Goal: Ask a question

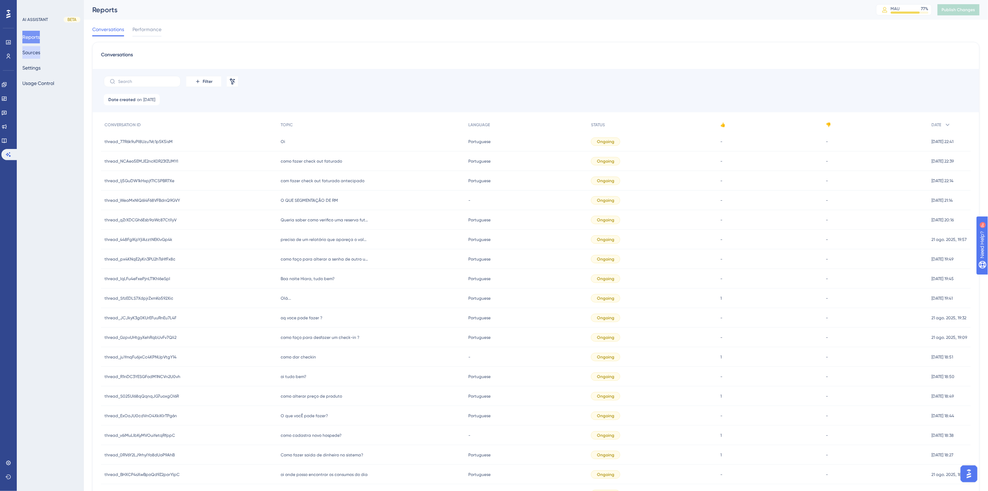
click at [38, 52] on button "Sources" at bounding box center [31, 52] width 18 height 13
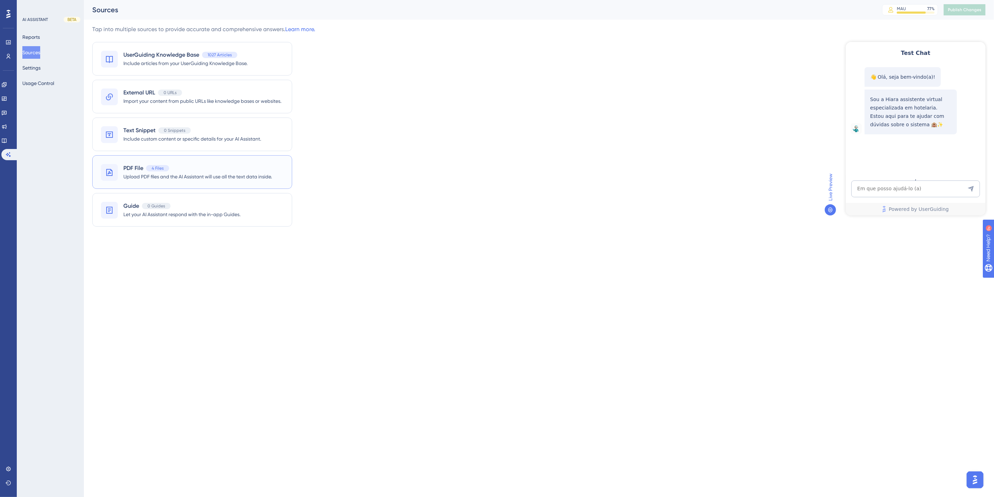
click at [194, 172] on div "PDF File 4 Files" at bounding box center [197, 168] width 149 height 8
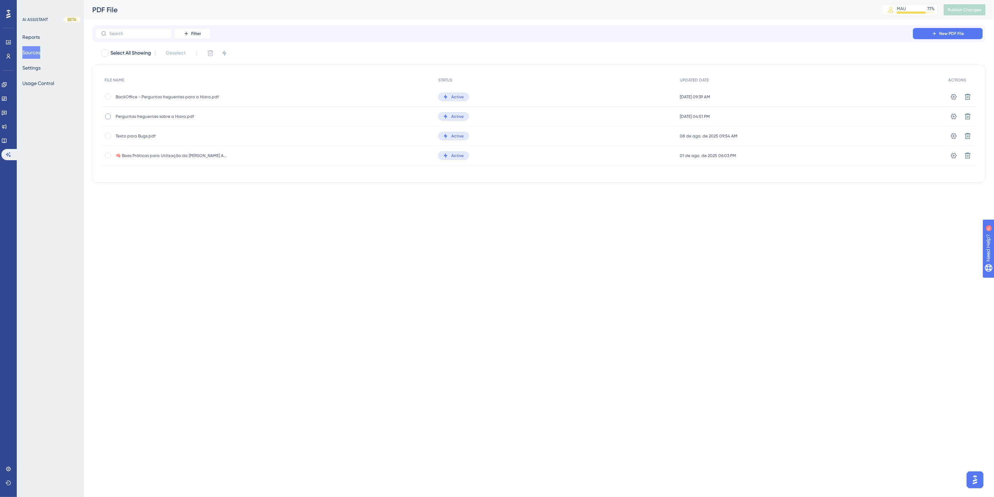
click at [107, 116] on div at bounding box center [108, 117] width 6 height 6
checkbox input "true"
click at [210, 53] on icon at bounding box center [210, 53] width 7 height 7
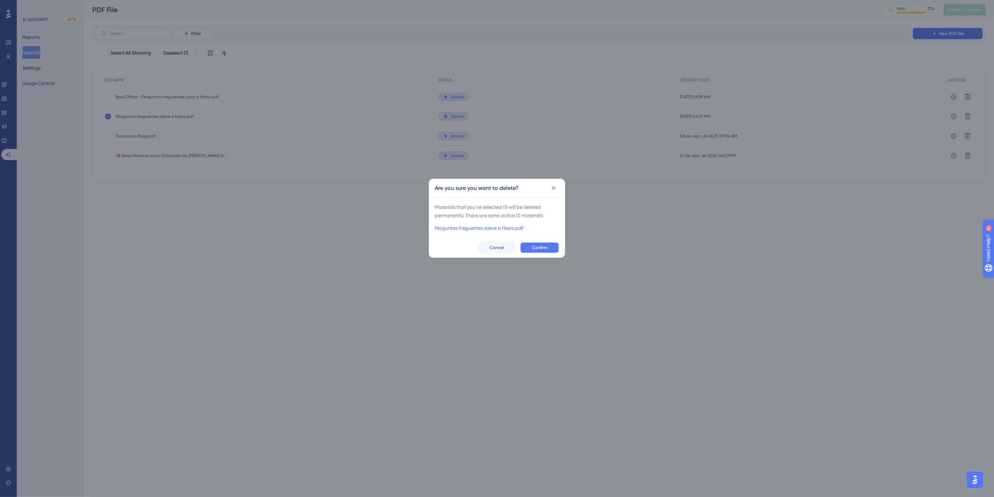
click at [500, 243] on button "Confirm" at bounding box center [539, 247] width 39 height 11
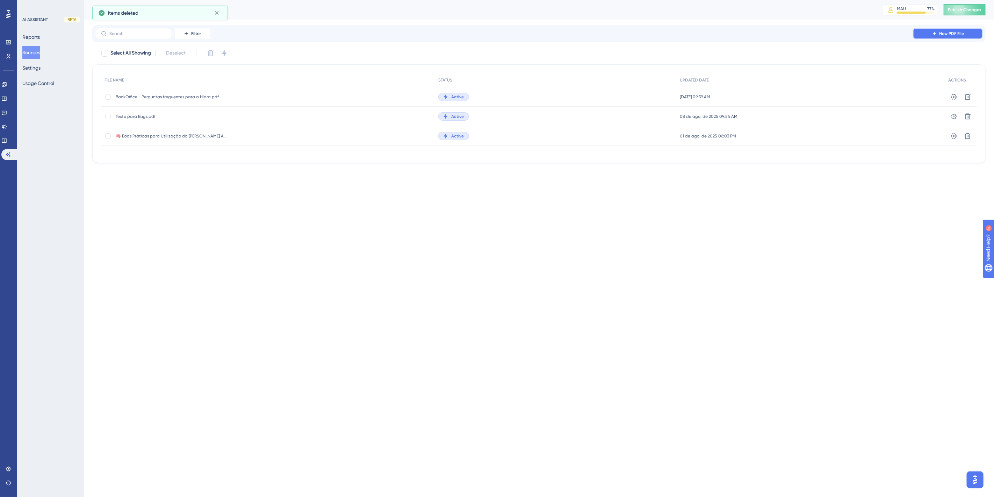
click at [500, 34] on span "New PDF File" at bounding box center [952, 34] width 25 height 6
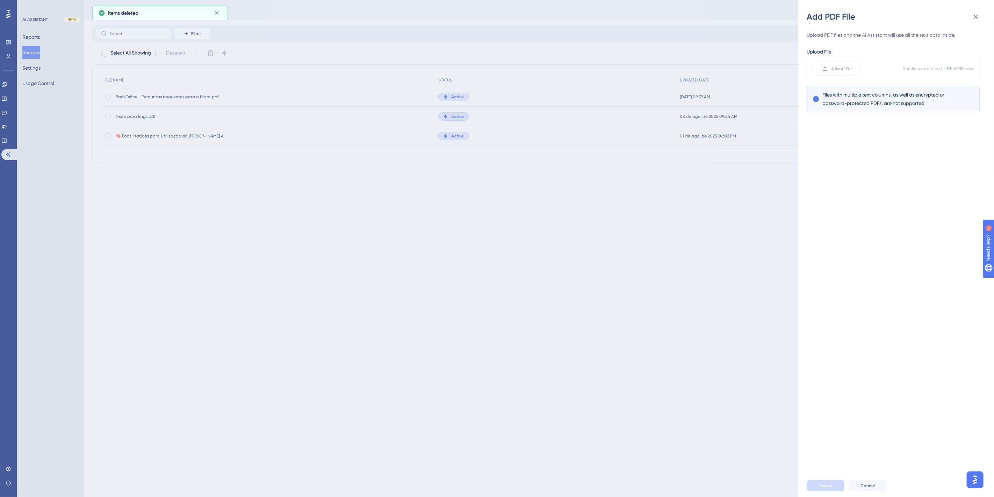
click at [500, 76] on div "Upload File Should contain text, PDF, 45 MB max." at bounding box center [893, 69] width 173 height 20
click at [500, 71] on label "Upload File" at bounding box center [837, 69] width 49 height 14
click at [500, 69] on input "Upload File" at bounding box center [852, 69] width 0 height 0
click at [500, 306] on span "Create" at bounding box center [826, 486] width 14 height 6
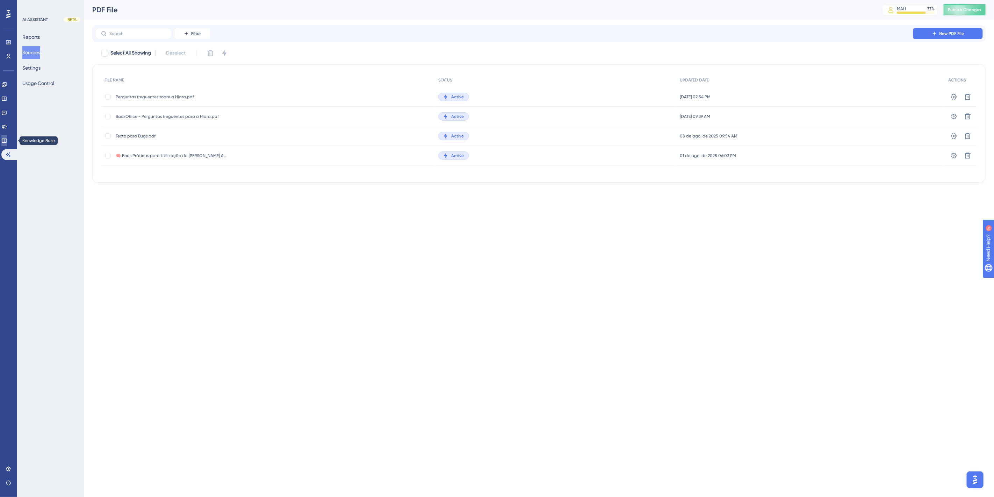
click at [7, 137] on link at bounding box center [4, 140] width 6 height 11
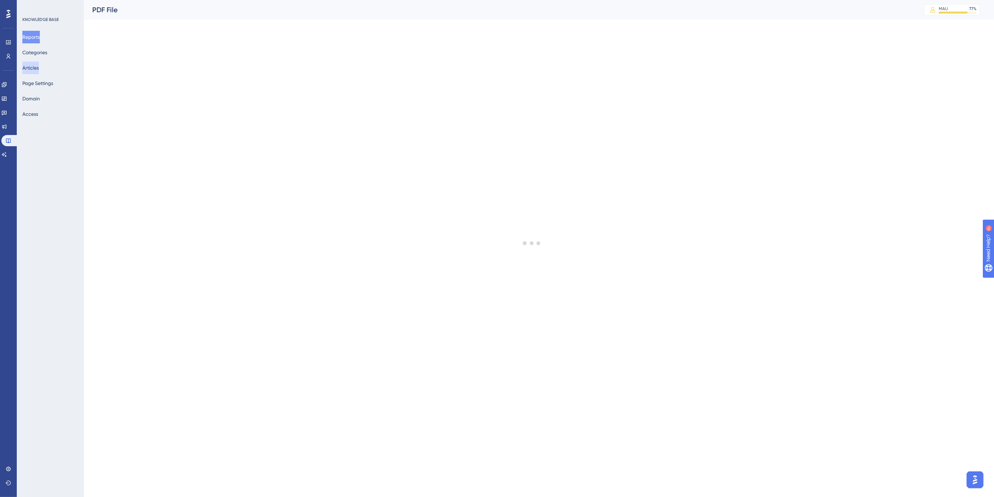
click at [33, 65] on button "Articles" at bounding box center [30, 68] width 16 height 13
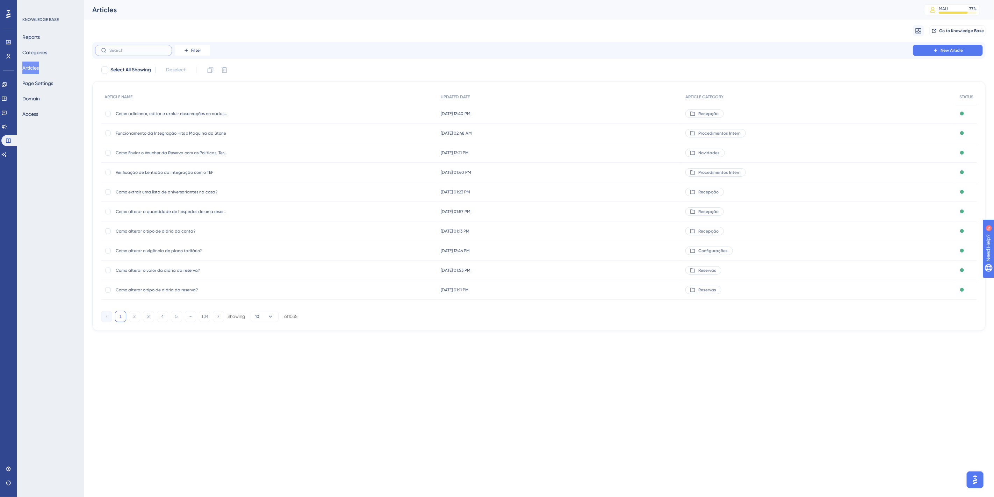
click at [145, 50] on input "text" at bounding box center [137, 50] width 57 height 5
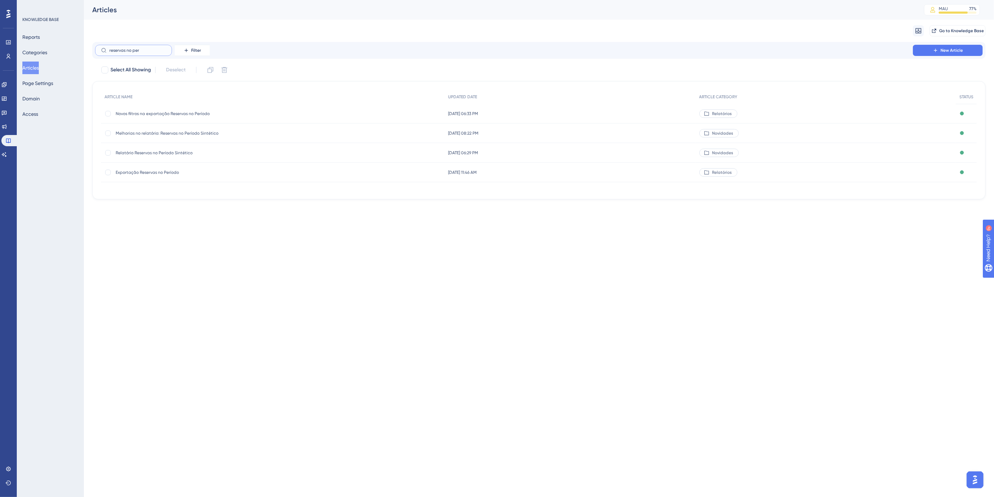
type input "reservas no per"
click at [150, 167] on div "Exportação Reservas no Período Exportação Reservas no Período" at bounding box center [172, 173] width 112 height 20
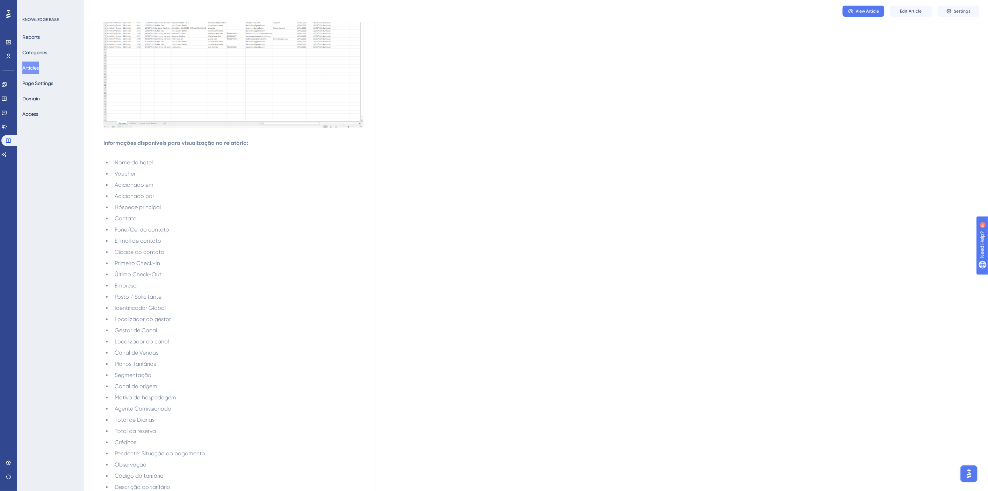
scroll to position [630, 0]
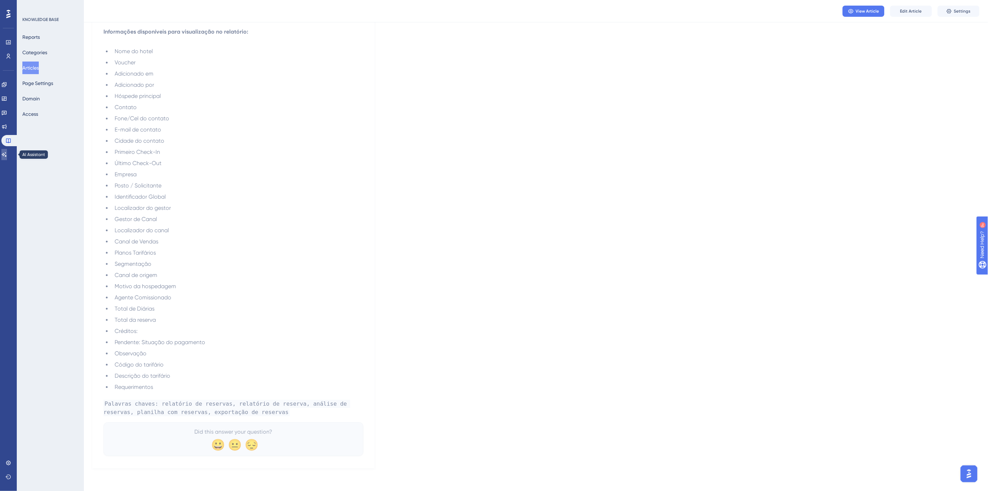
click at [6, 153] on icon at bounding box center [4, 155] width 6 height 6
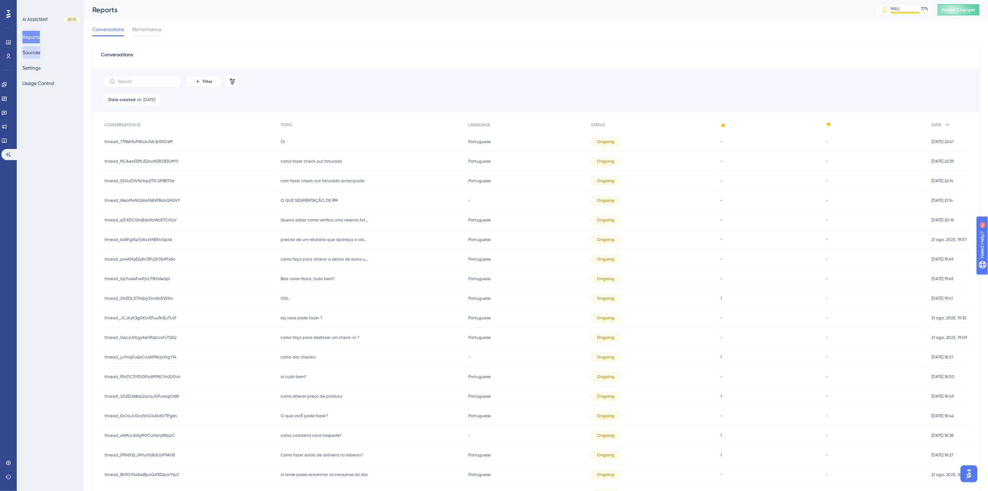
drag, startPoint x: 36, startPoint y: 54, endPoint x: 59, endPoint y: 60, distance: 24.0
click at [36, 54] on button "Sources" at bounding box center [31, 52] width 18 height 13
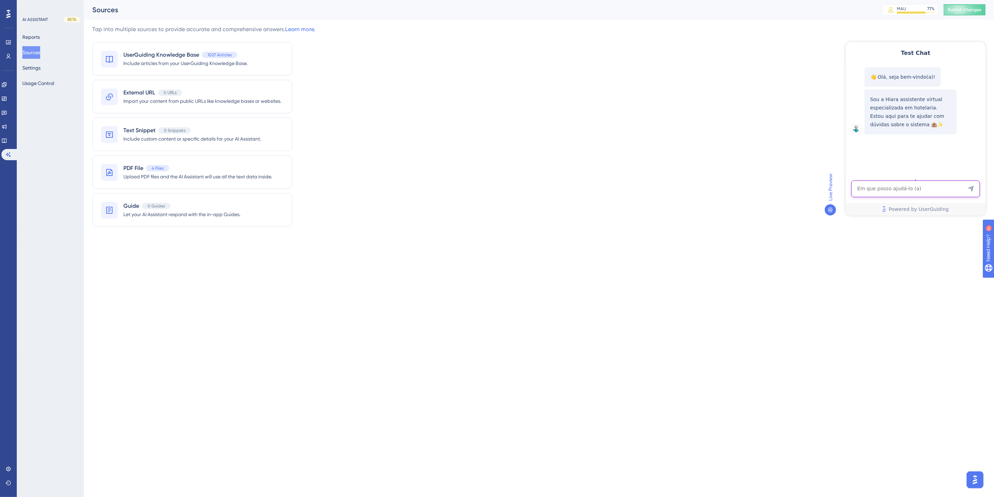
click at [500, 191] on textarea "AI Assistant Text Input" at bounding box center [915, 188] width 129 height 17
paste textarea "preciso de um relatório onde apareça as reservas num determinado período e o va…"
type textarea "preciso de um relatório onde apareça as reservas num determinado período e o va…"
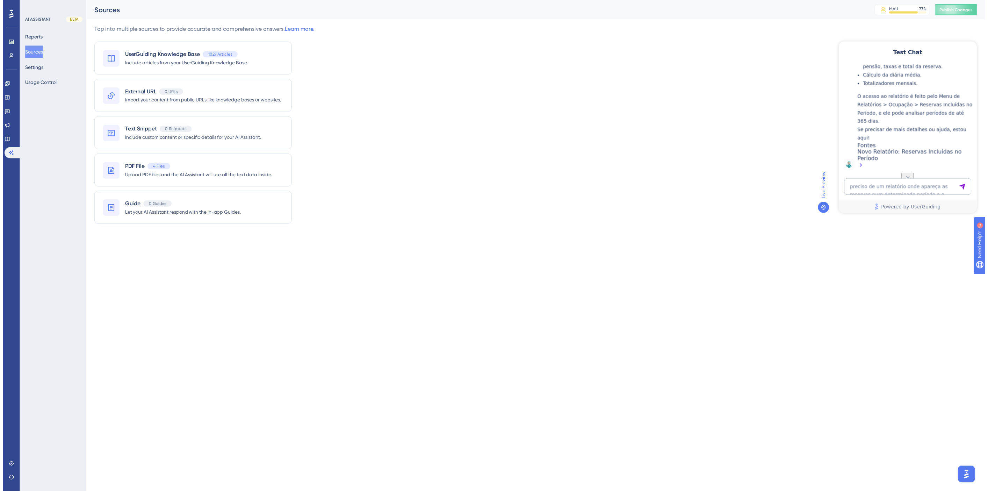
scroll to position [241, 0]
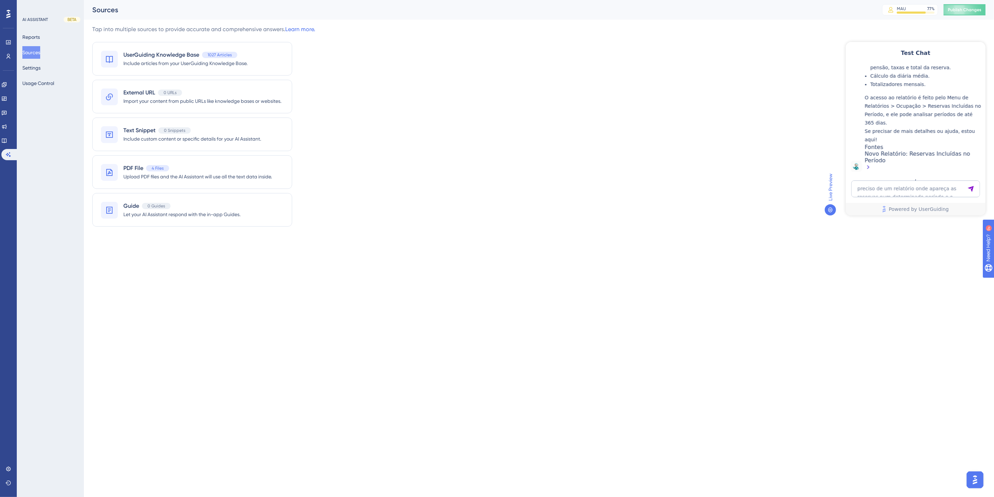
click at [500, 154] on div "Novo Relatório: Reservas Incluídas no Período" at bounding box center [923, 161] width 117 height 22
click at [7, 138] on link at bounding box center [4, 140] width 6 height 11
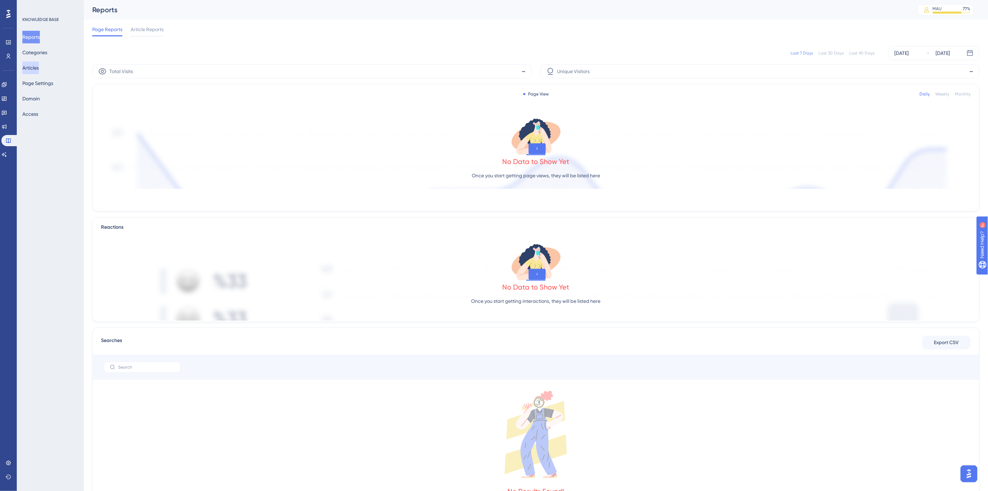
click at [39, 71] on button "Articles" at bounding box center [30, 68] width 16 height 13
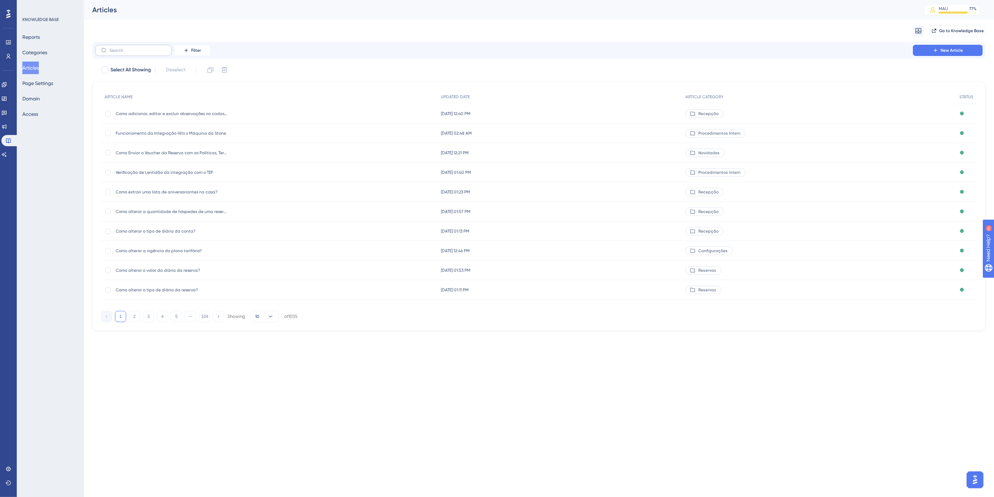
click at [136, 45] on label at bounding box center [133, 50] width 77 height 11
click at [136, 48] on input "text" at bounding box center [137, 50] width 57 height 5
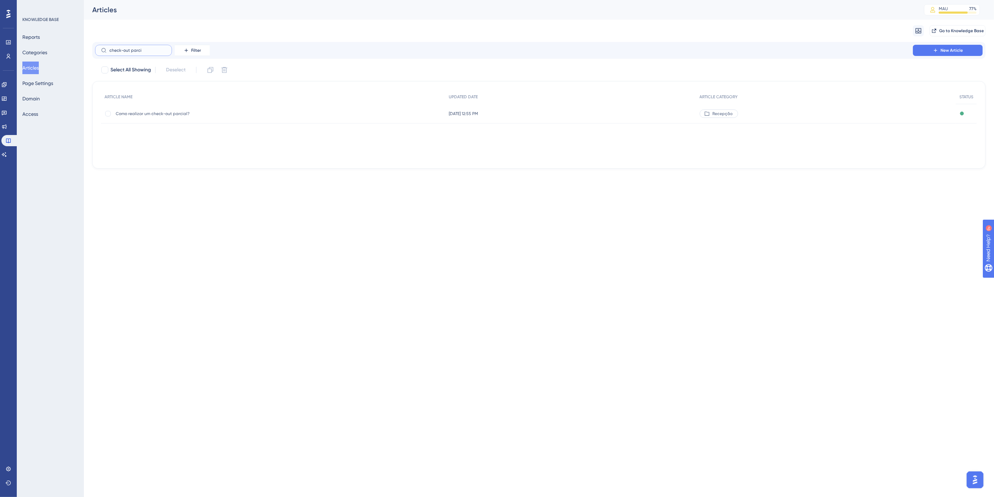
type input "check-out parci"
click at [163, 116] on div "Como realizar um check-out parcial? Como realizar um check-out parcial?" at bounding box center [172, 114] width 112 height 20
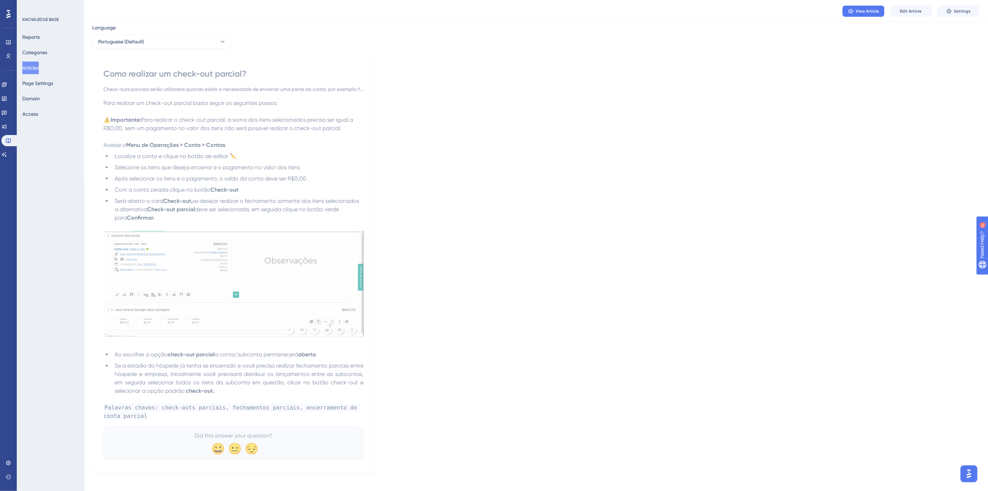
scroll to position [25, 0]
click at [500, 306] on img "Open AI Assistant Launcher" at bounding box center [969, 473] width 13 height 13
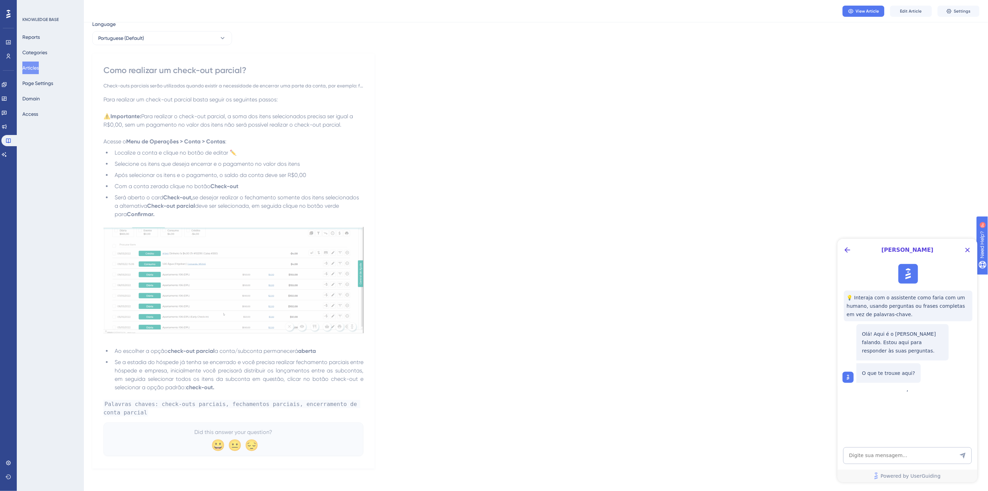
scroll to position [0, 0]
click at [500, 244] on button "Back Button" at bounding box center [847, 249] width 11 height 11
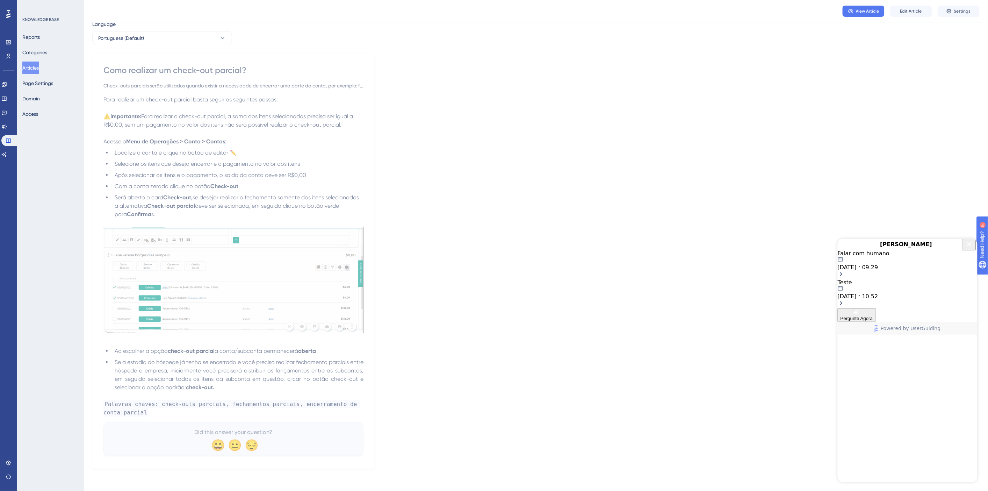
click at [500, 270] on span "[DATE]" at bounding box center [847, 267] width 19 height 7
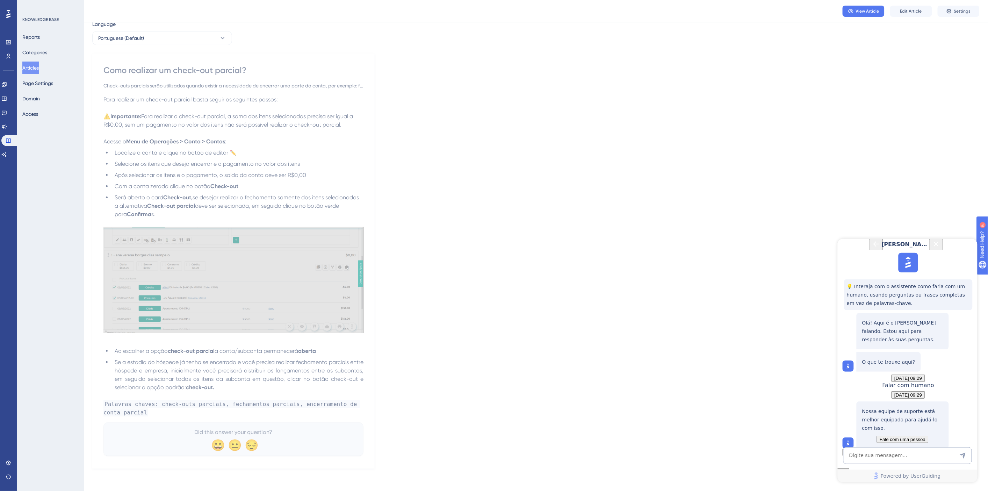
scroll to position [62, 0]
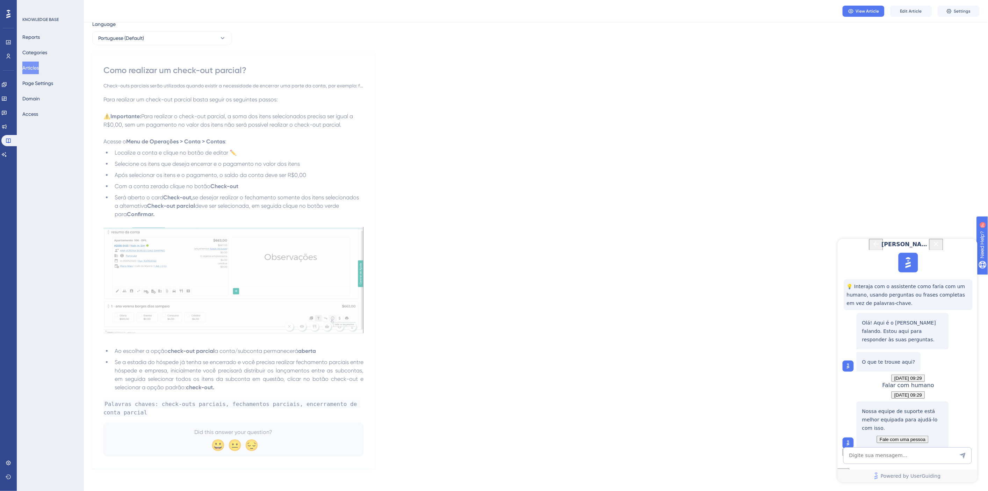
click at [500, 306] on span "Fale com uma pessoa" at bounding box center [903, 438] width 46 height 5
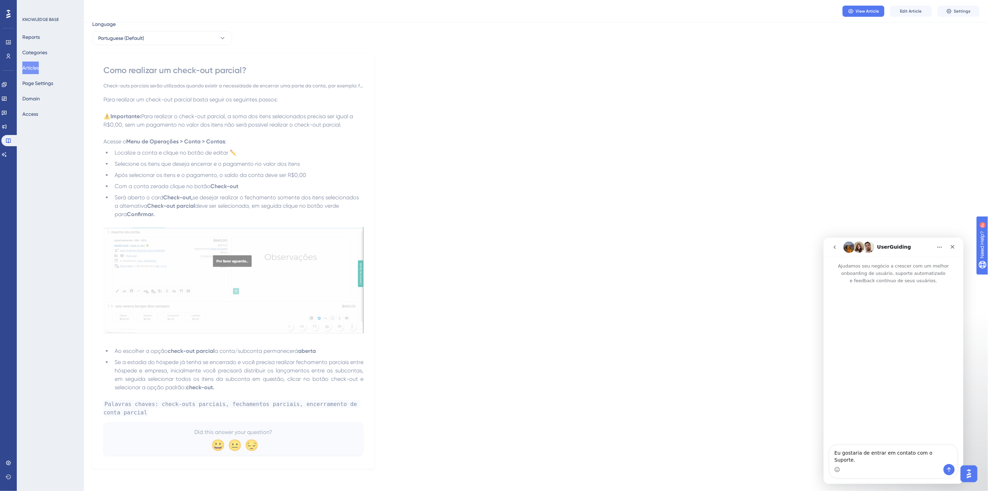
scroll to position [0, 0]
click at [500, 249] on icon "go back" at bounding box center [835, 247] width 6 height 6
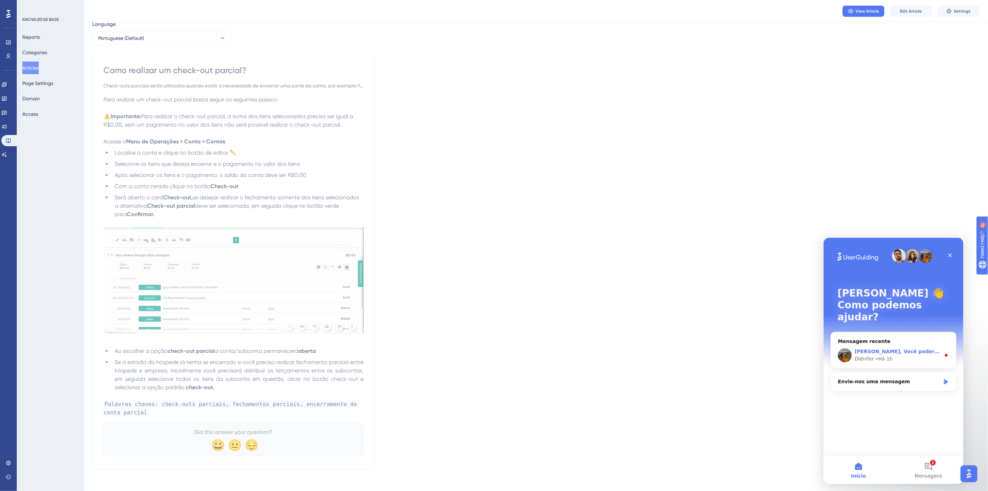
click at [500, 306] on div "• Há 1h" at bounding box center [883, 358] width 17 height 7
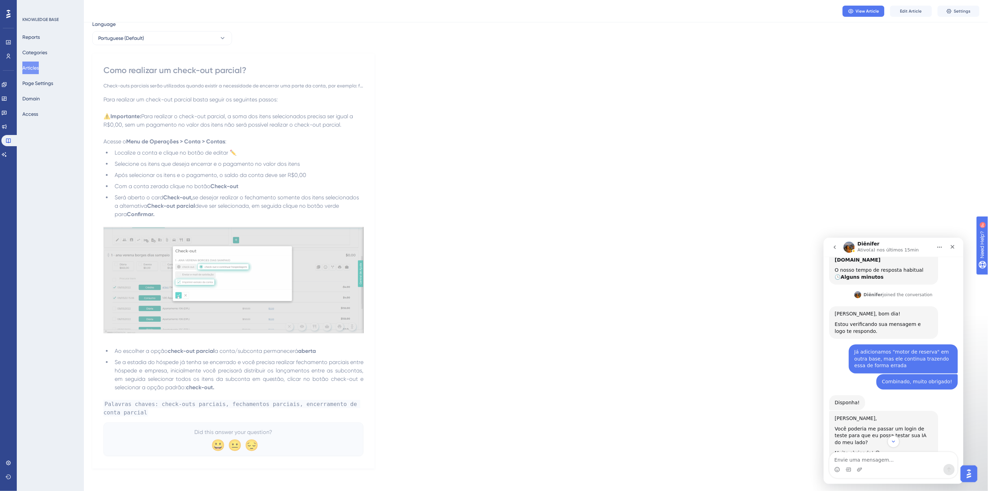
scroll to position [301, 0]
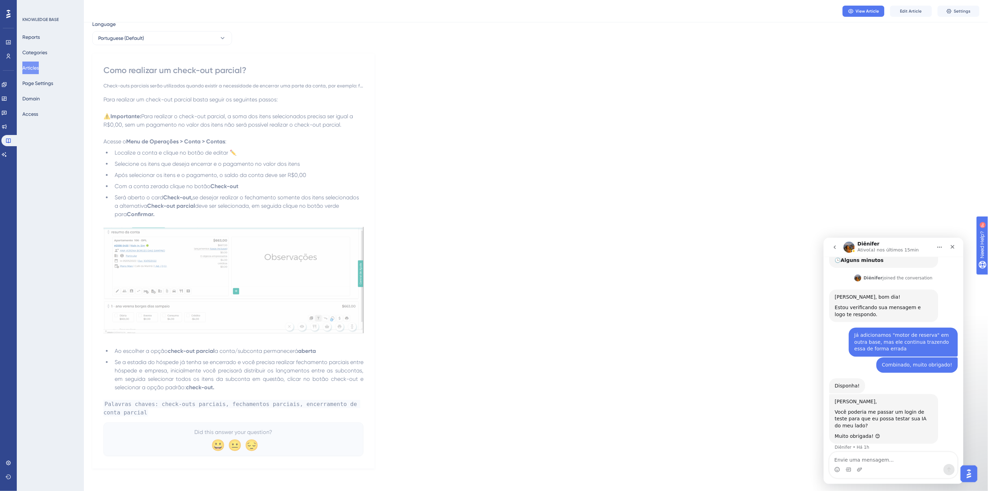
click at [500, 306] on textarea "Envie uma mensagem..." at bounding box center [894, 458] width 128 height 12
click at [9, 306] on link at bounding box center [9, 462] width 6 height 11
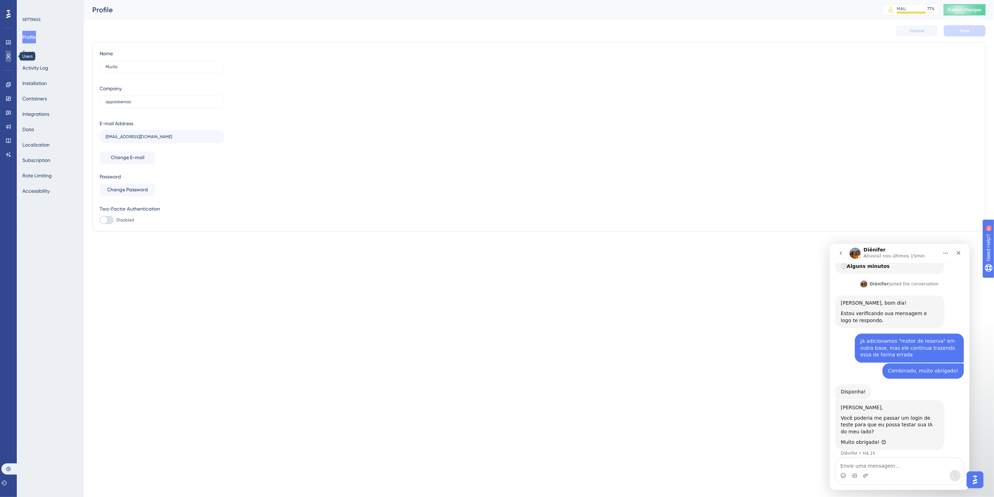
click at [7, 57] on icon at bounding box center [9, 56] width 4 height 5
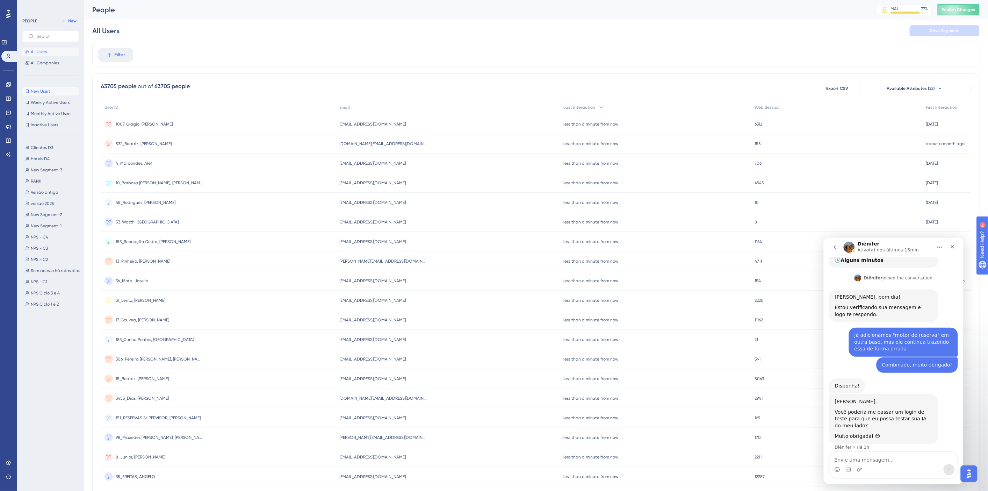
click at [40, 91] on span "New Users" at bounding box center [41, 91] width 20 height 6
